Goal: Communication & Community: Answer question/provide support

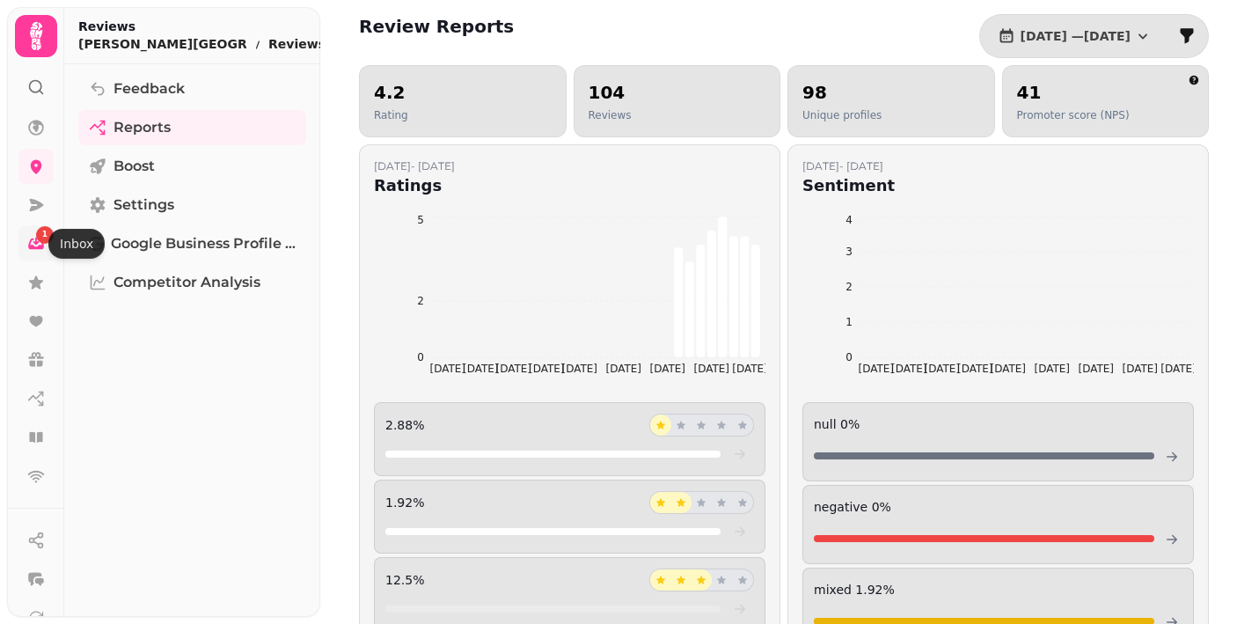
click at [40, 240] on div "1" at bounding box center [45, 235] width 18 height 18
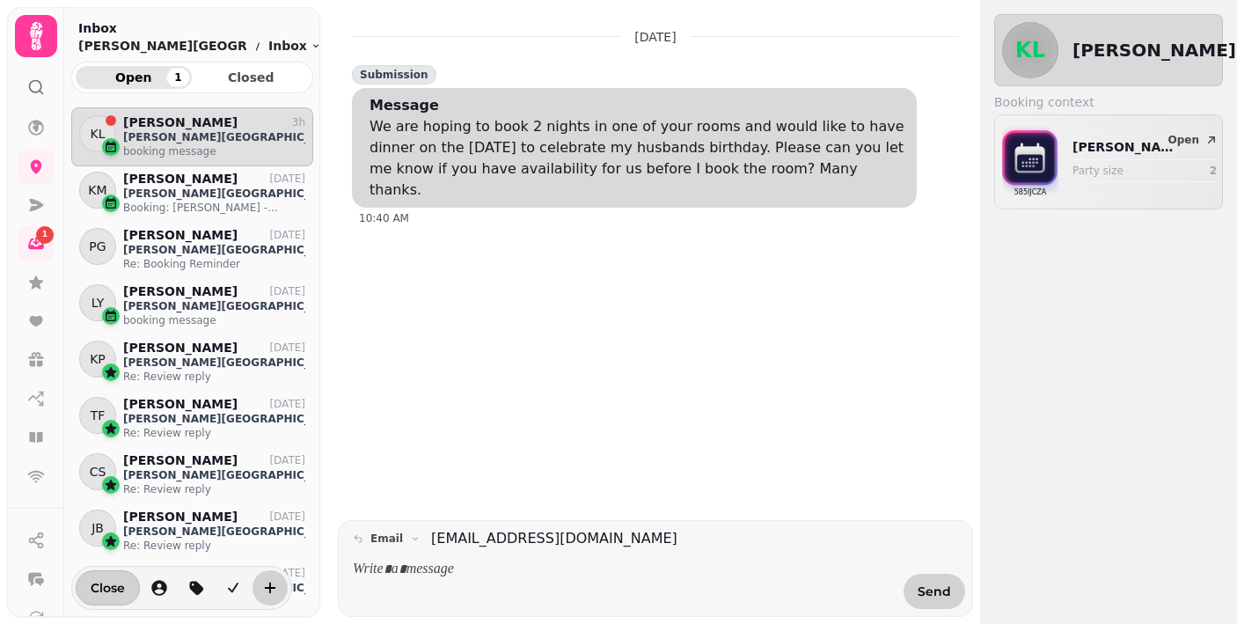
scroll to position [501, 242]
click at [40, 434] on icon at bounding box center [35, 437] width 13 height 11
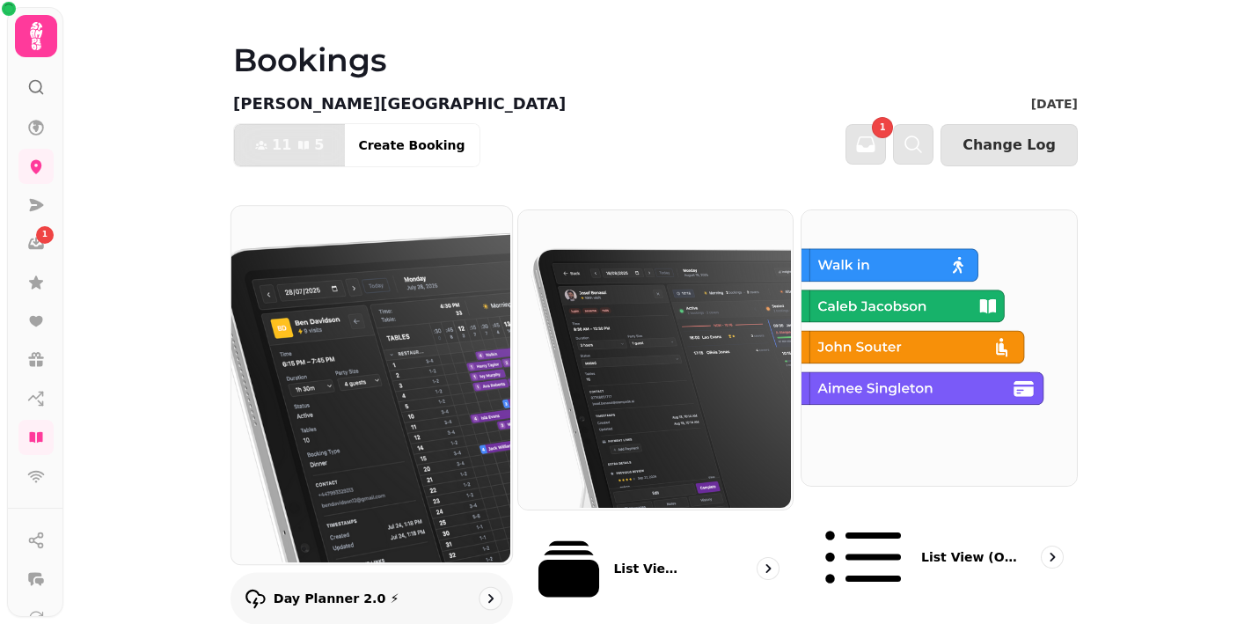
click at [393, 381] on img at bounding box center [370, 383] width 281 height 358
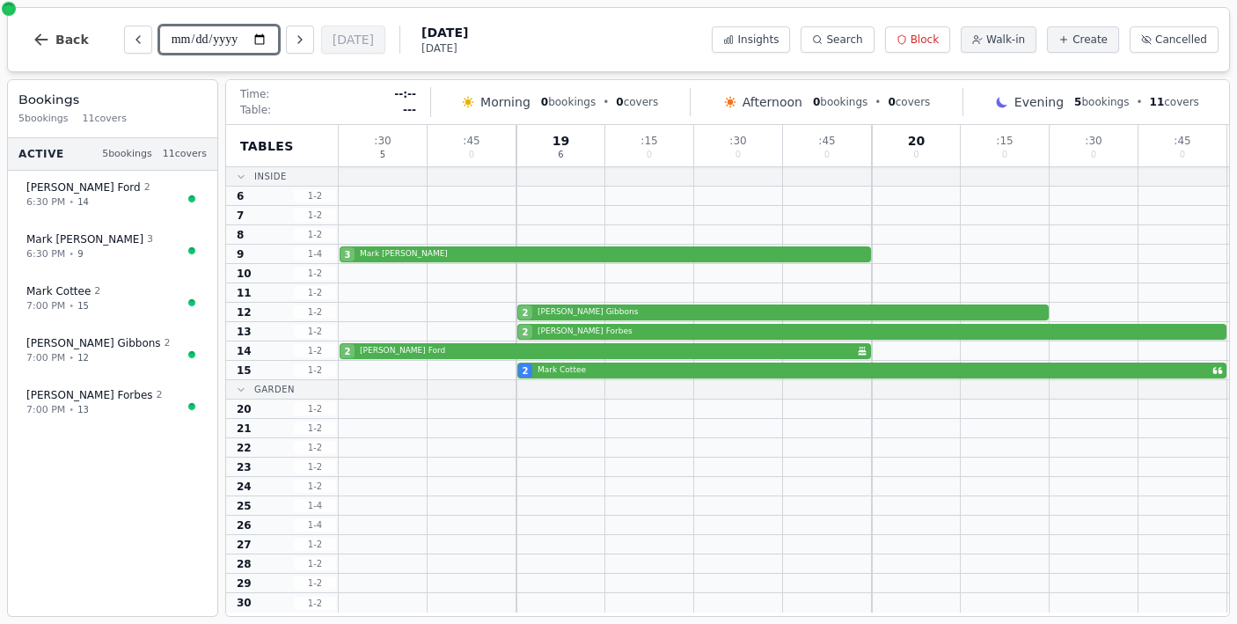
click at [196, 35] on input "**********" at bounding box center [219, 40] width 120 height 28
type input "**********"
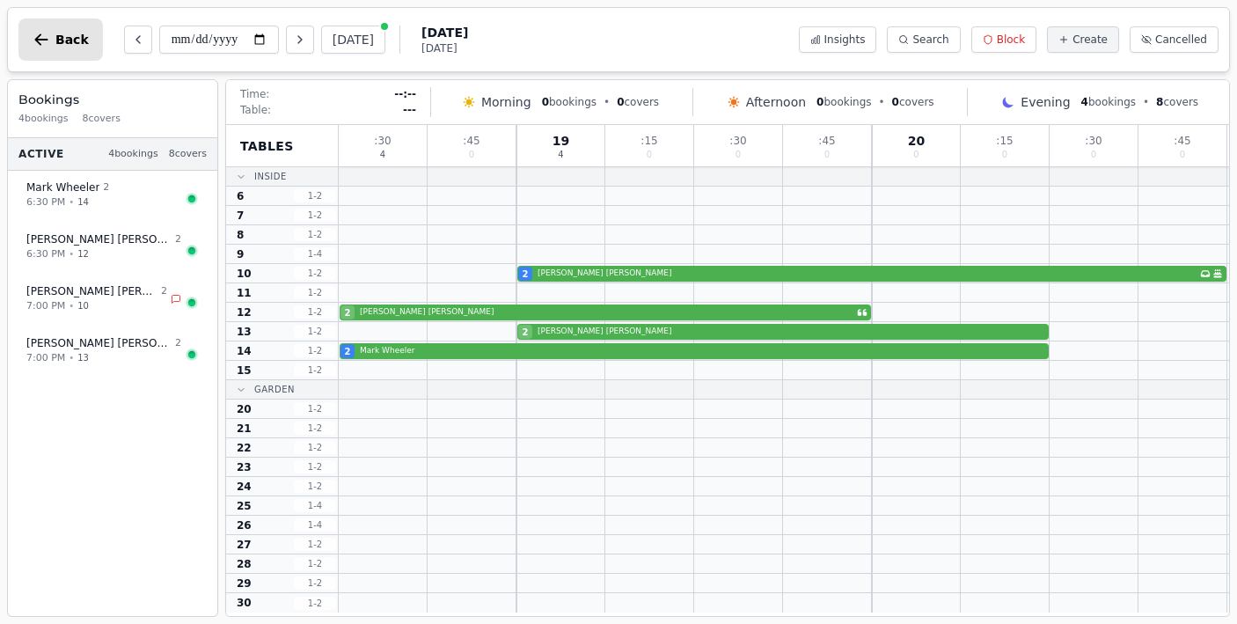
click at [35, 37] on icon "button" at bounding box center [42, 40] width 18 height 18
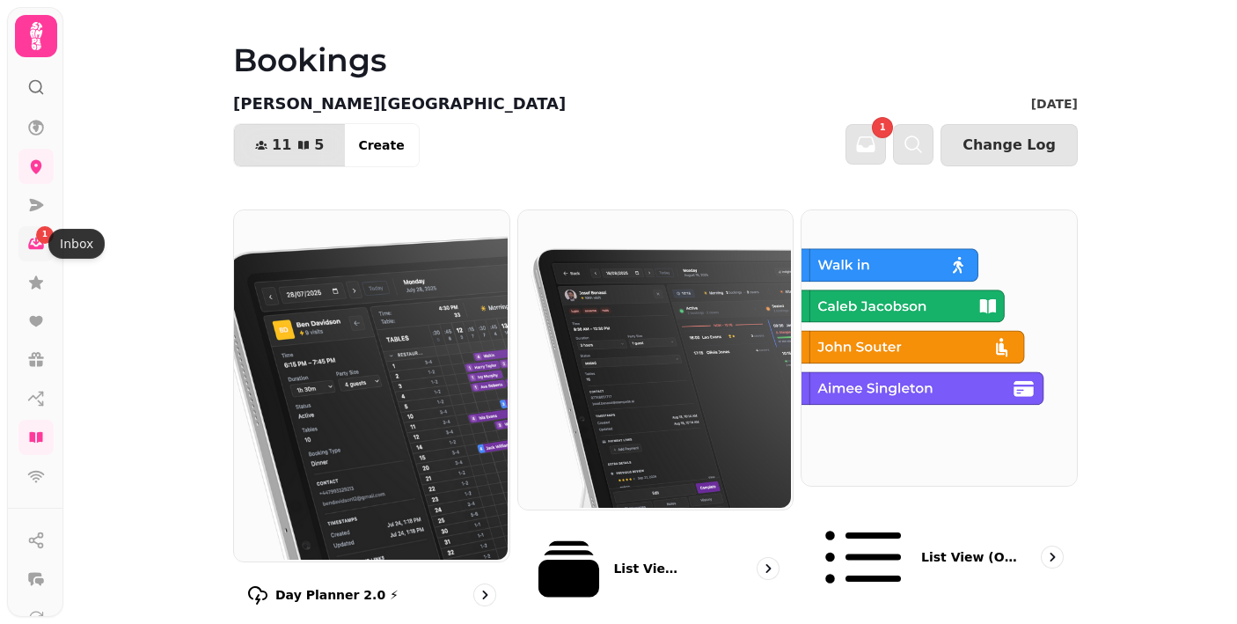
click at [37, 245] on icon at bounding box center [36, 244] width 18 height 18
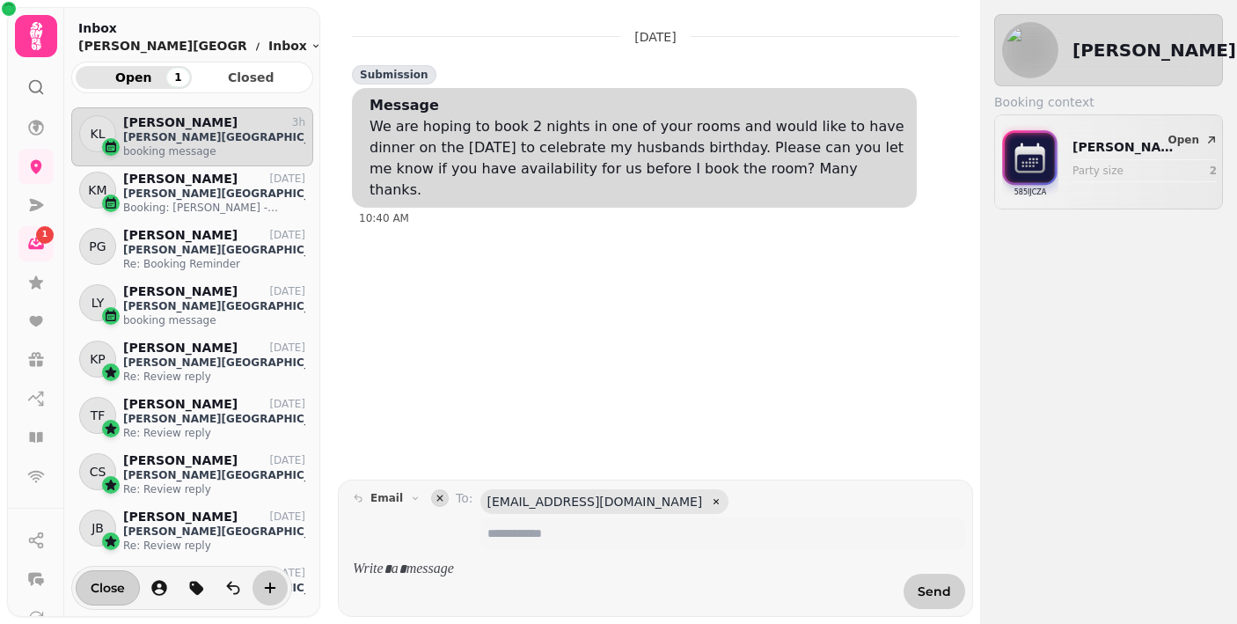
scroll to position [501, 242]
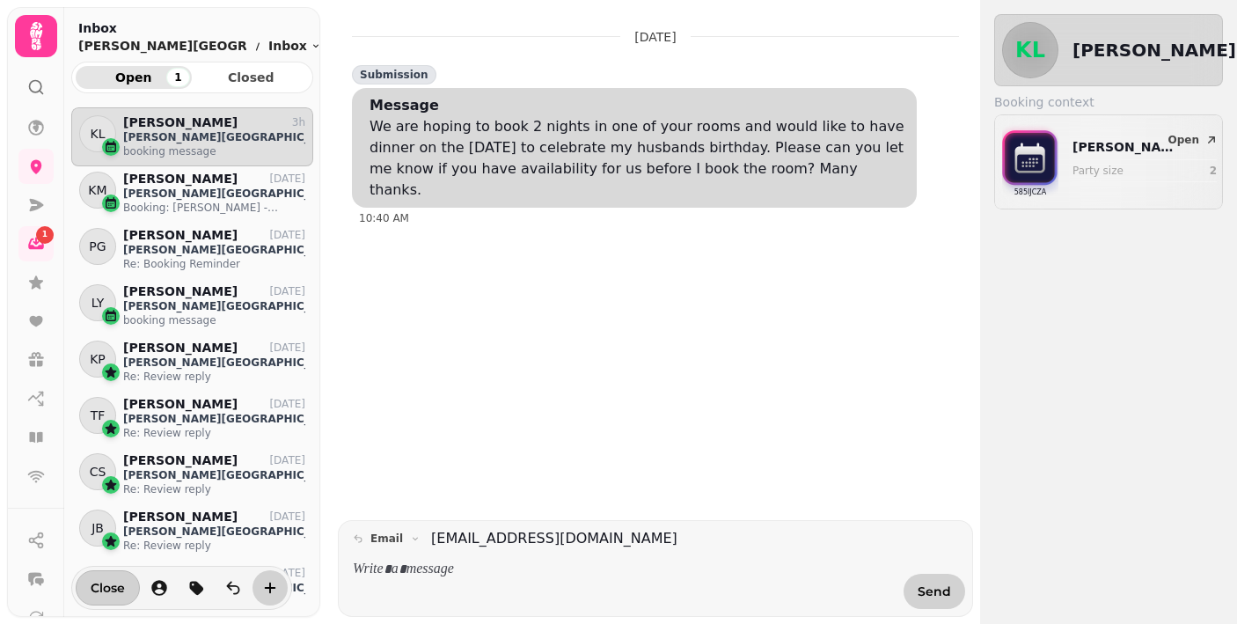
drag, startPoint x: 405, startPoint y: 573, endPoint x: 436, endPoint y: 573, distance: 31.7
click at [406, 573] on p at bounding box center [623, 570] width 540 height 20
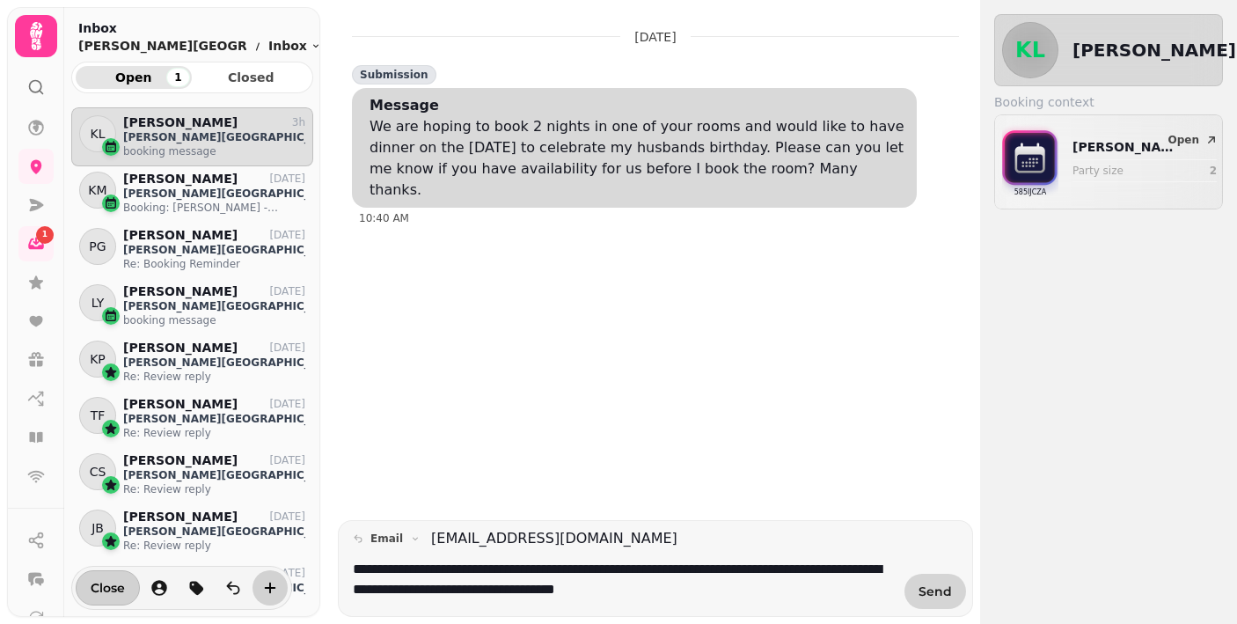
click at [921, 594] on span "Send" at bounding box center [935, 591] width 33 height 12
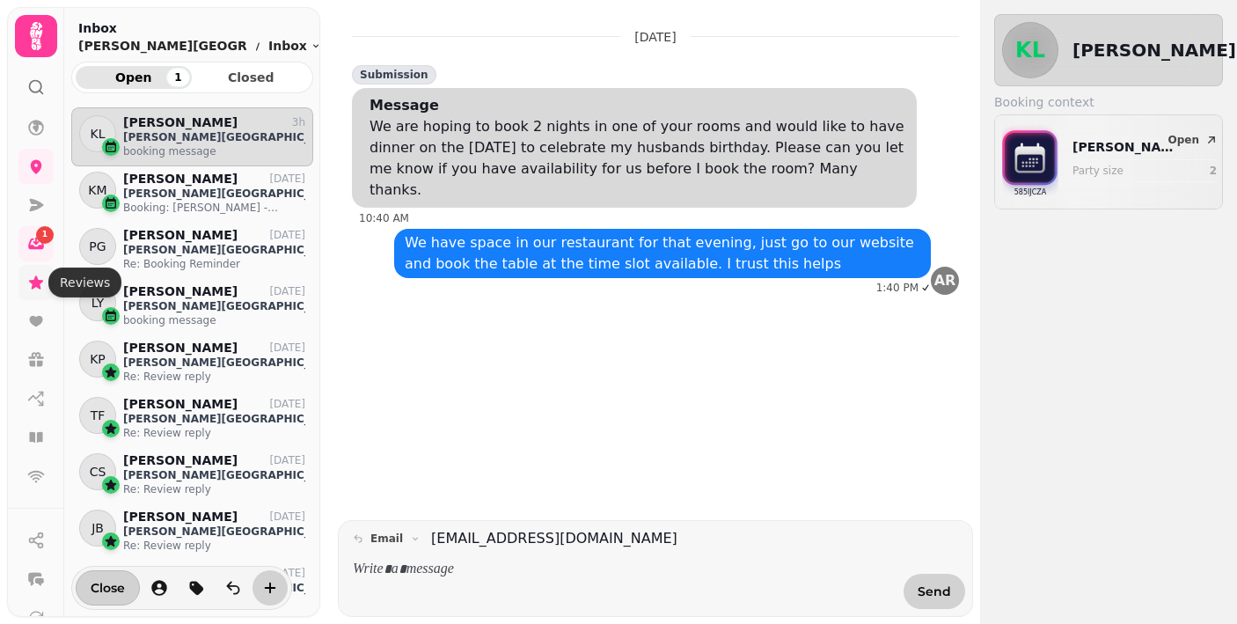
click at [33, 281] on icon at bounding box center [36, 281] width 14 height 13
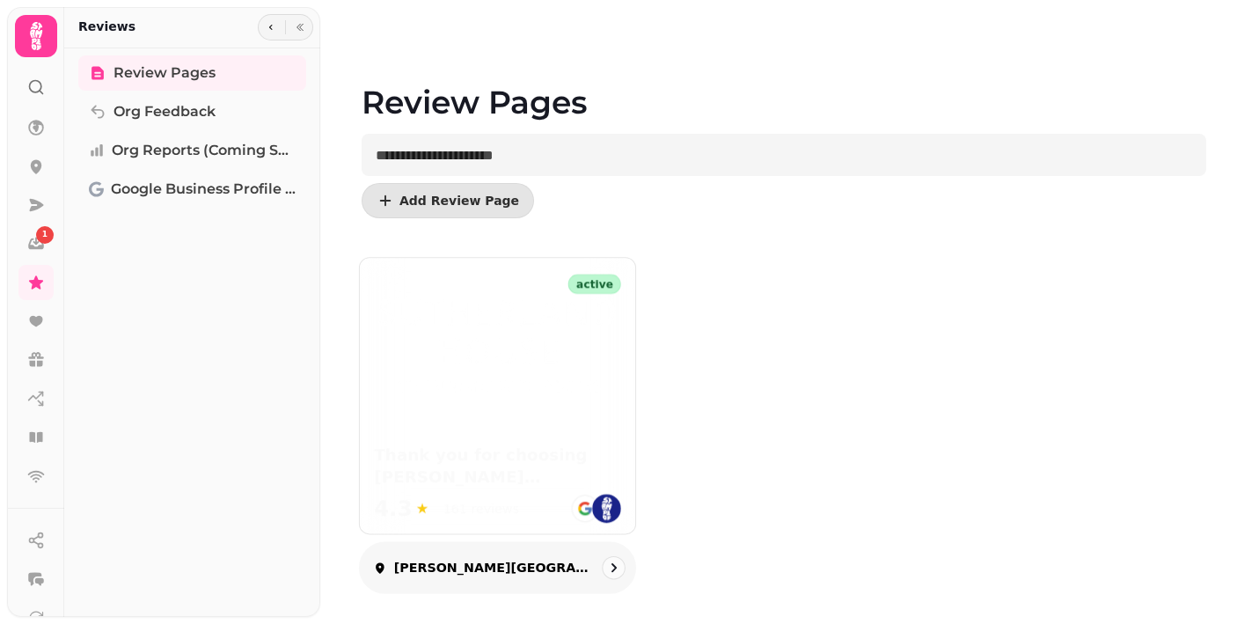
click at [528, 358] on img at bounding box center [497, 344] width 247 height 102
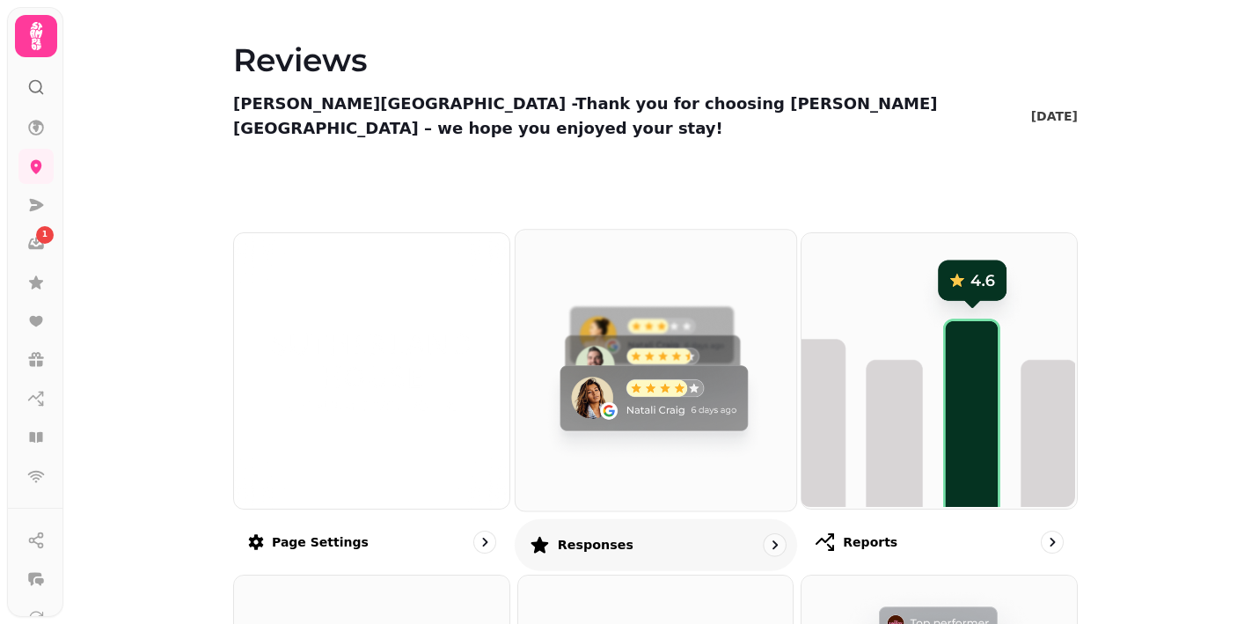
click at [653, 340] on img at bounding box center [653, 368] width 281 height 281
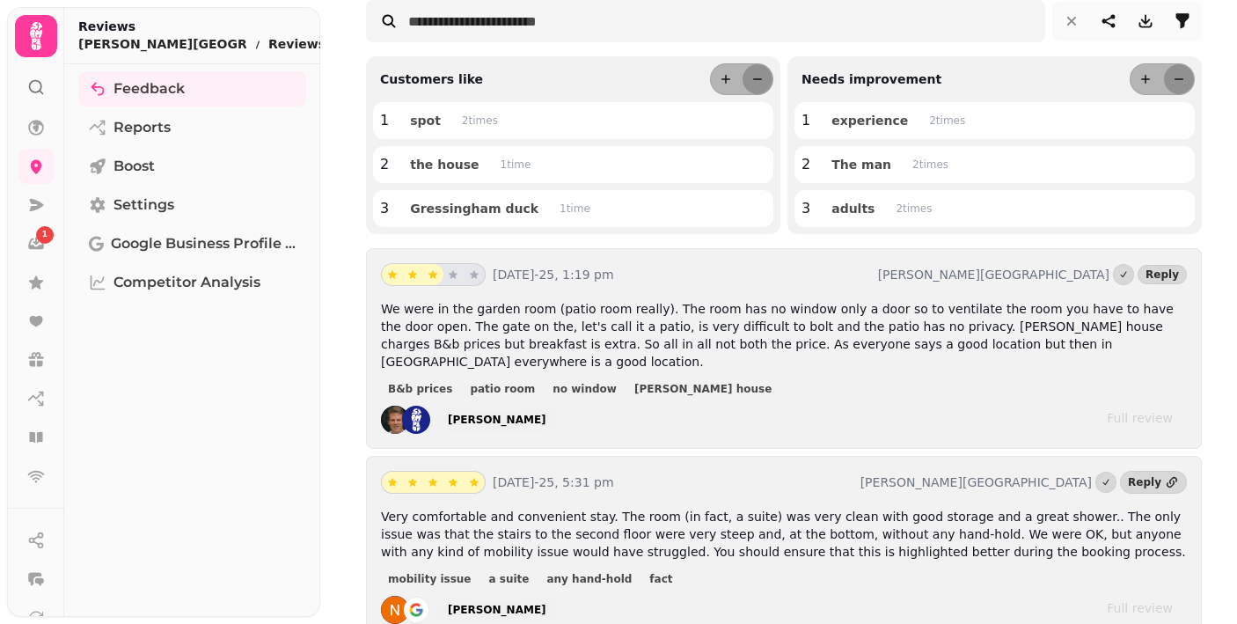
scroll to position [236, 0]
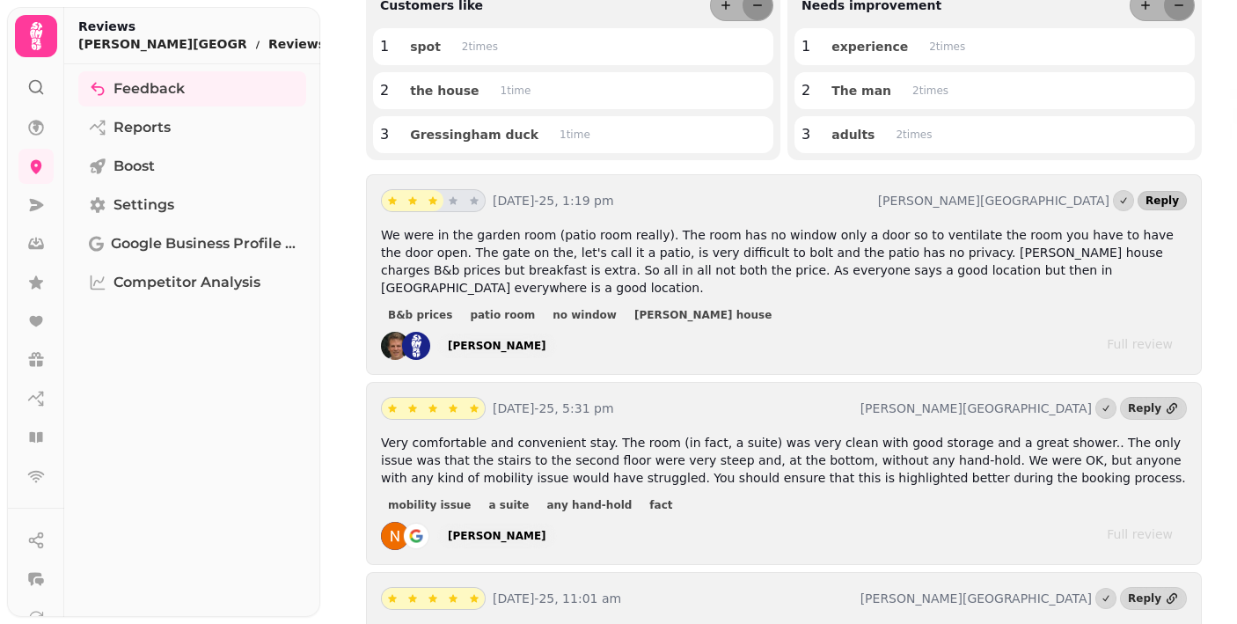
click at [1165, 199] on span "Reply" at bounding box center [1162, 200] width 33 height 11
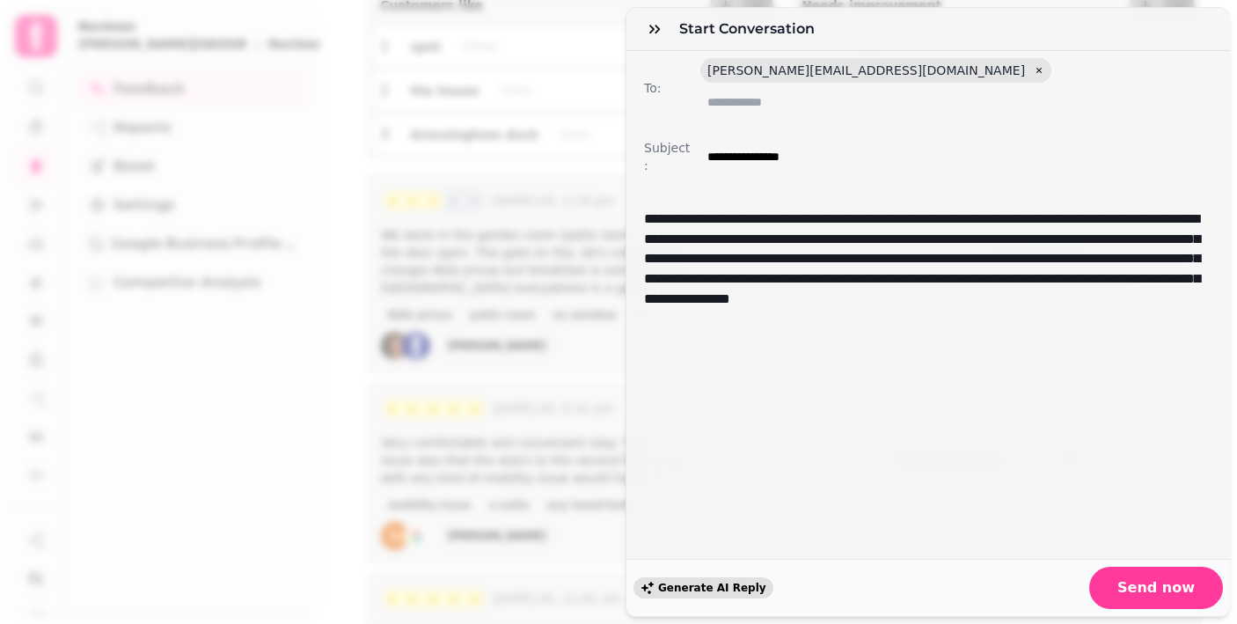
click at [735, 588] on span "Generate AI Reply" at bounding box center [712, 587] width 108 height 11
click at [1177, 265] on p "**********" at bounding box center [928, 267] width 568 height 116
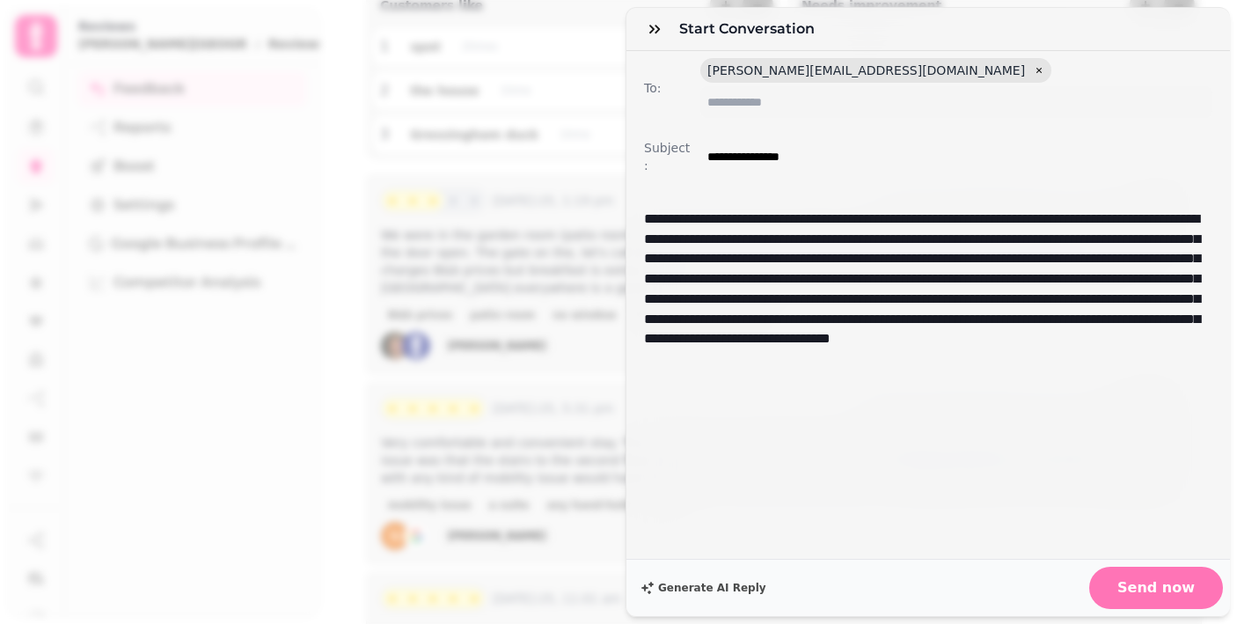
click at [1166, 587] on span "Send now" at bounding box center [1155, 588] width 77 height 14
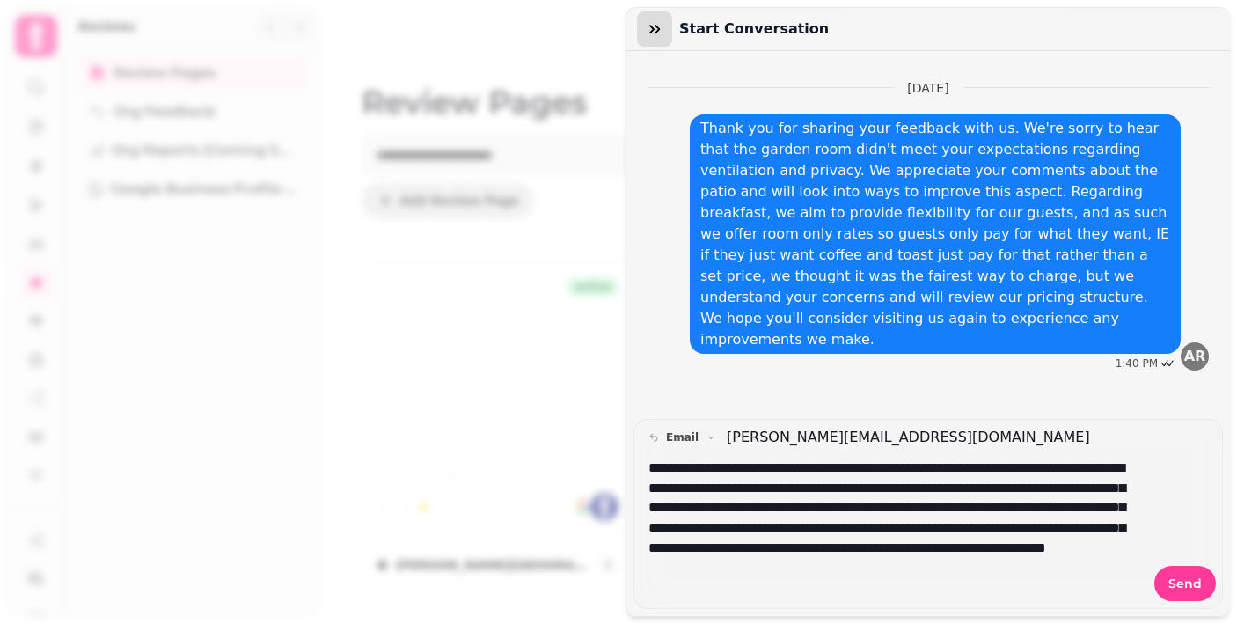
click at [655, 31] on icon "button" at bounding box center [655, 29] width 18 height 18
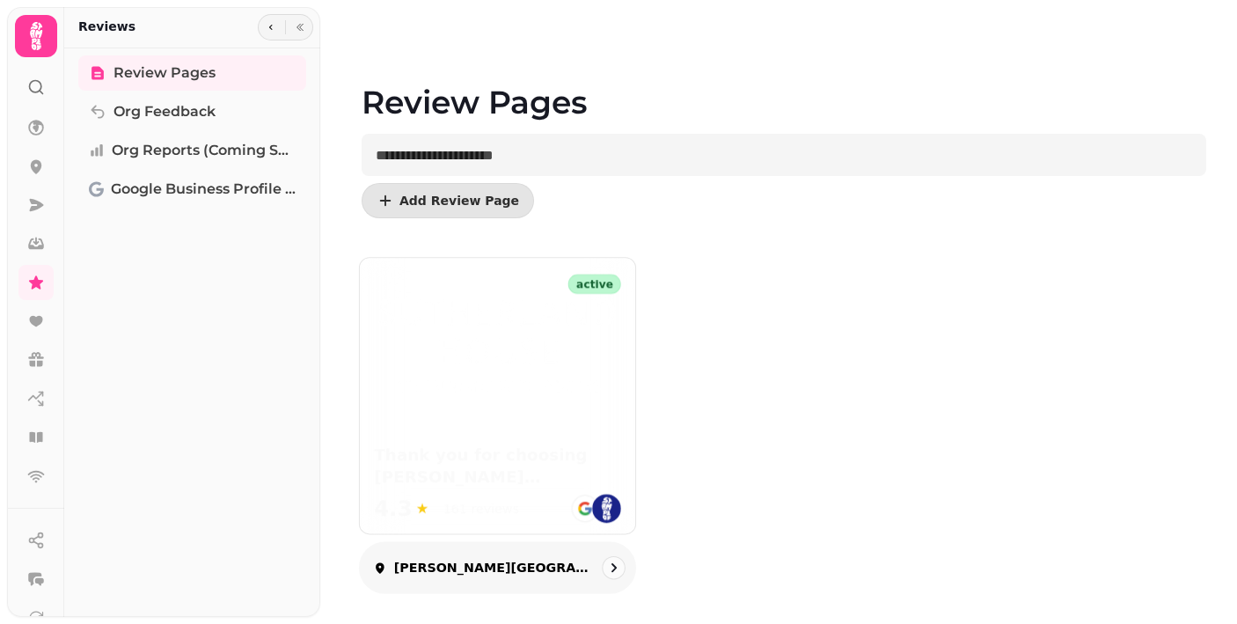
click at [495, 327] on img at bounding box center [497, 344] width 247 height 102
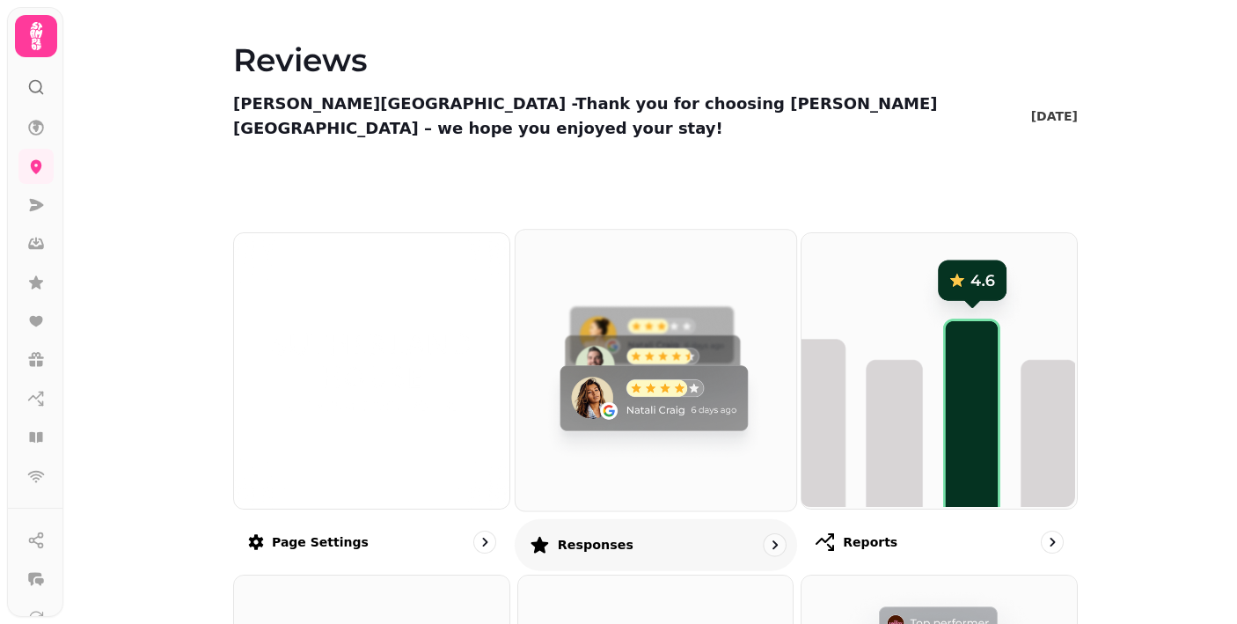
click at [656, 333] on img at bounding box center [653, 368] width 281 height 281
